Goal: Navigation & Orientation: Find specific page/section

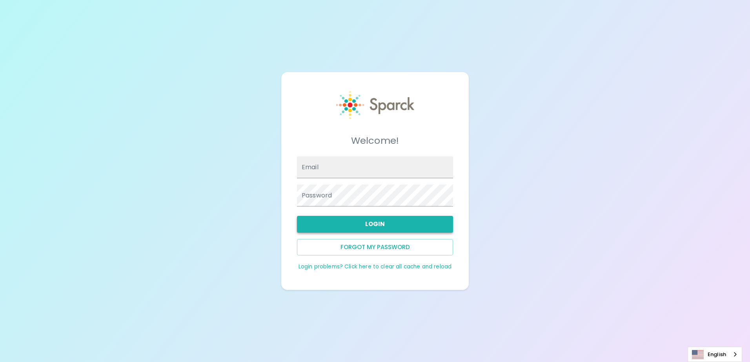
type input "[EMAIL_ADDRESS][DOMAIN_NAME]"
click at [402, 225] on button "Login" at bounding box center [375, 224] width 156 height 16
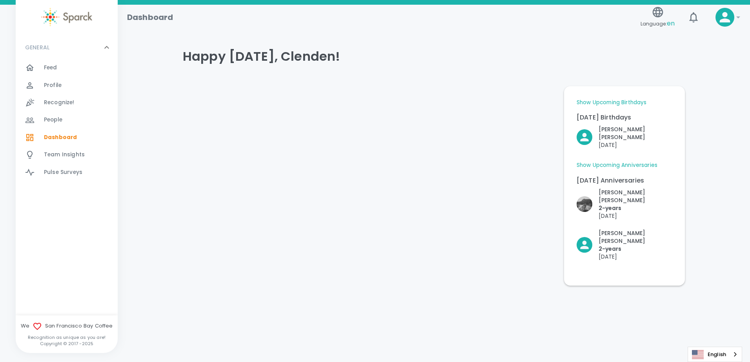
click at [67, 69] on div "Feed 0" at bounding box center [81, 67] width 74 height 11
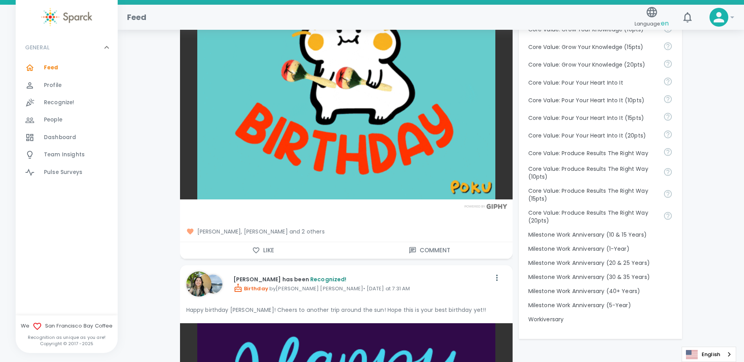
scroll to position [745, 0]
